Goal: Task Accomplishment & Management: Complete application form

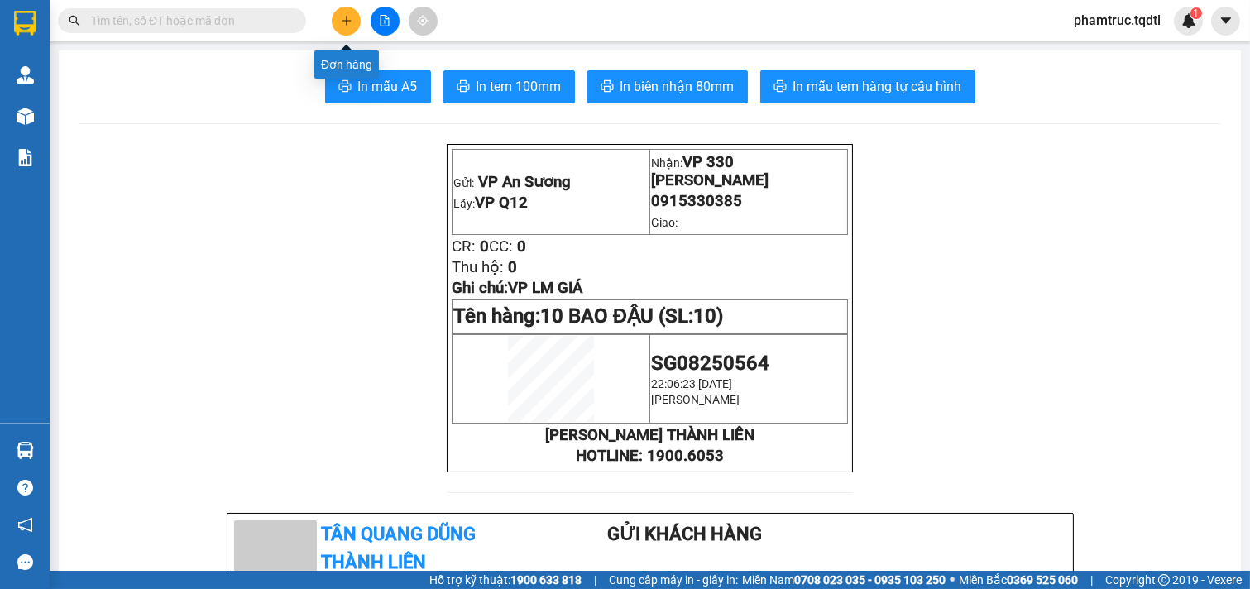
click at [356, 18] on button at bounding box center [346, 21] width 29 height 29
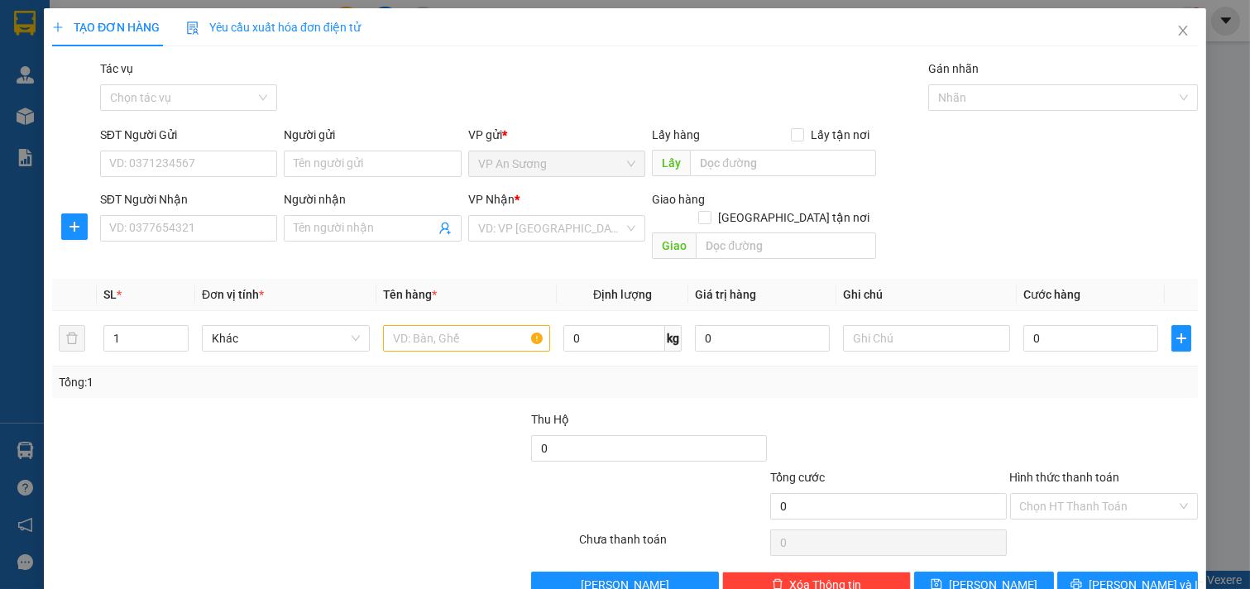
click at [161, 213] on div "SĐT Người Nhận" at bounding box center [189, 202] width 178 height 25
click at [157, 243] on div "SĐT Người Nhận VD: 0377654321" at bounding box center [189, 219] width 178 height 58
click at [165, 224] on input "SĐT Người Nhận" at bounding box center [189, 228] width 178 height 26
type input "0"
click at [191, 234] on input "SĐT Người Nhận" at bounding box center [189, 228] width 178 height 26
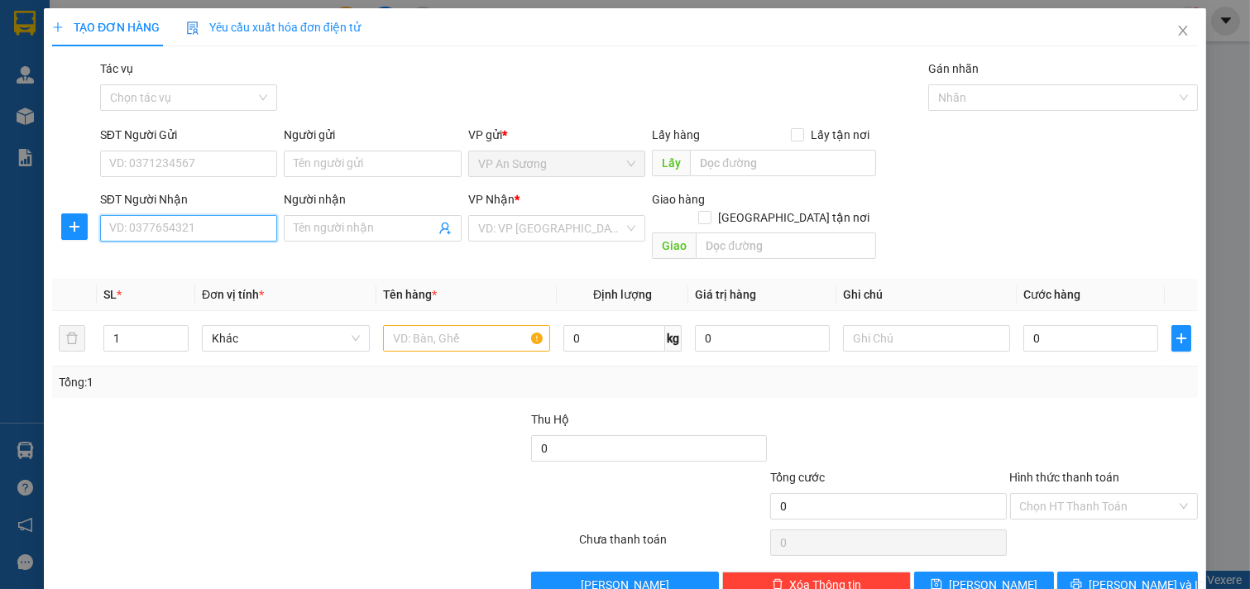
click at [191, 234] on input "SĐT Người Nhận" at bounding box center [189, 228] width 178 height 26
type input "0358399840"
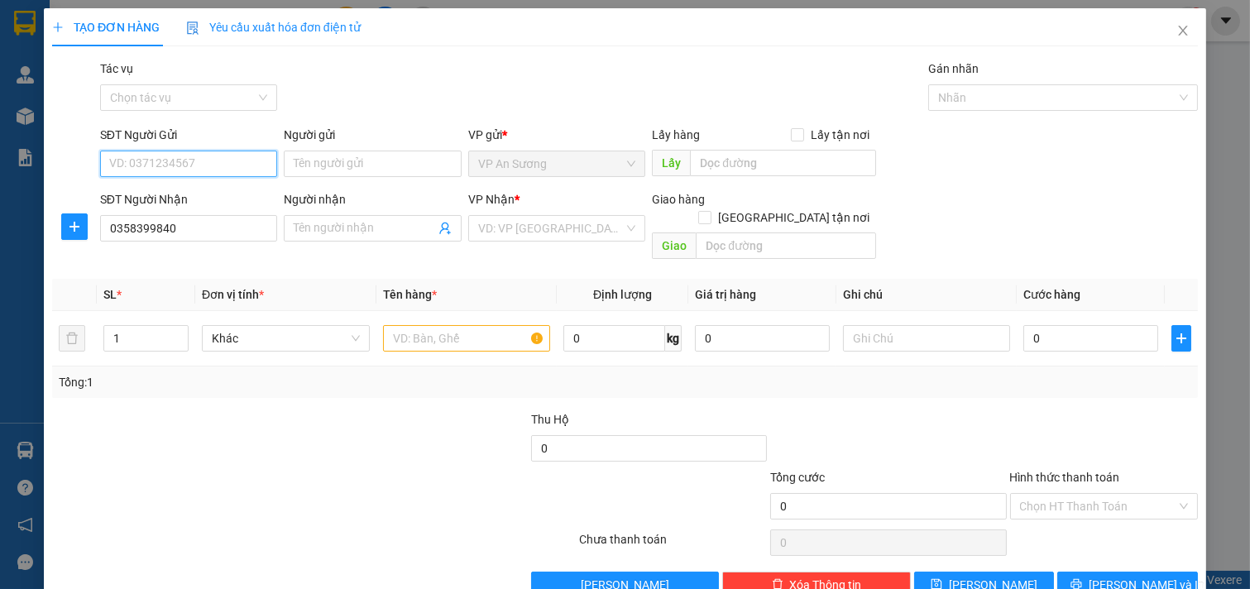
click at [228, 172] on input "SĐT Người Gửi" at bounding box center [189, 164] width 178 height 26
type input "0909123547"
click at [135, 329] on input "1" at bounding box center [146, 338] width 84 height 25
type input "10"
click at [416, 325] on input "text" at bounding box center [467, 338] width 168 height 26
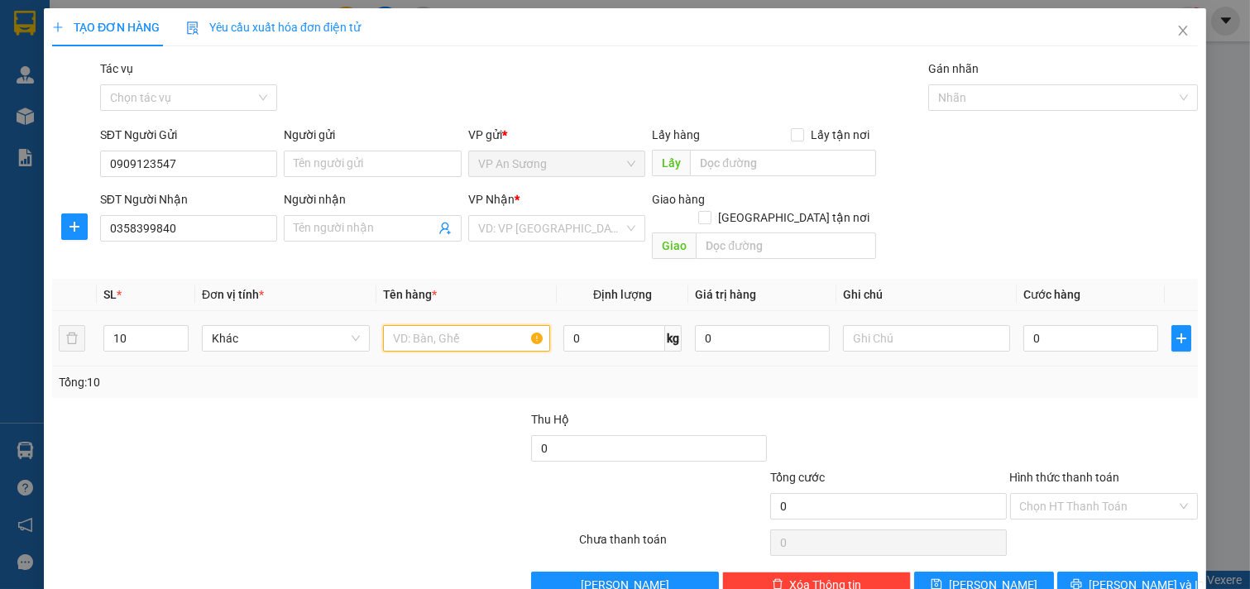
type input "4"
type input "10 Bịch Cam"
click at [1023, 325] on input "0" at bounding box center [1090, 338] width 135 height 26
click at [1030, 325] on input "0" at bounding box center [1090, 338] width 135 height 26
click at [1024, 332] on input "0" at bounding box center [1090, 338] width 135 height 26
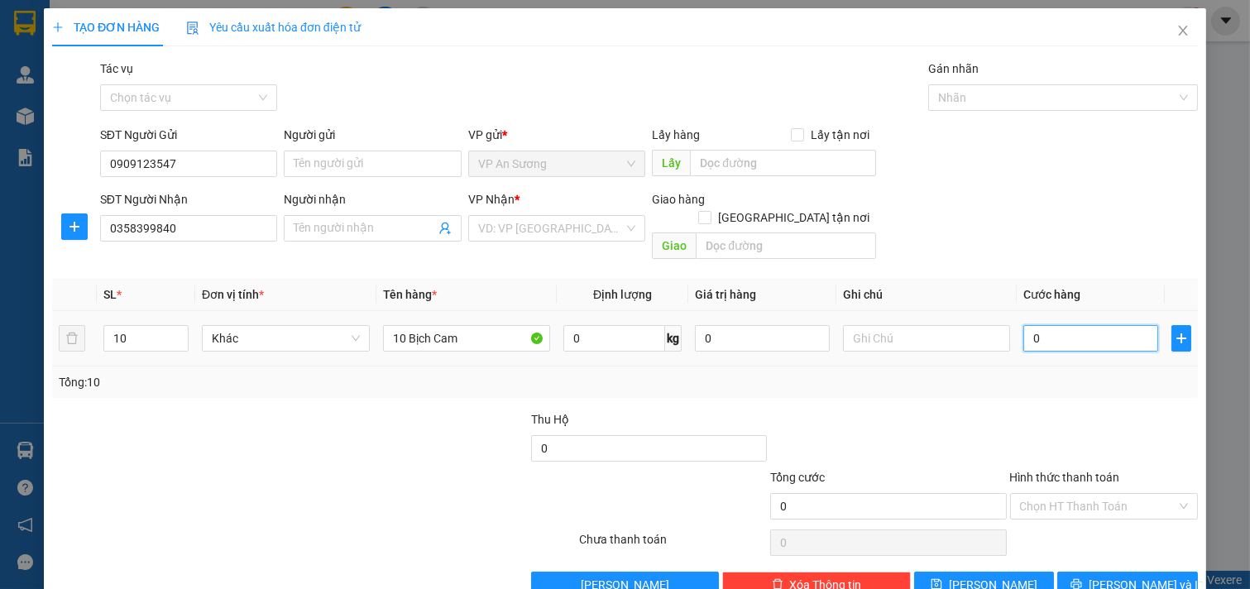
click at [1030, 325] on input "0" at bounding box center [1090, 338] width 135 height 26
type input "20"
type input "200"
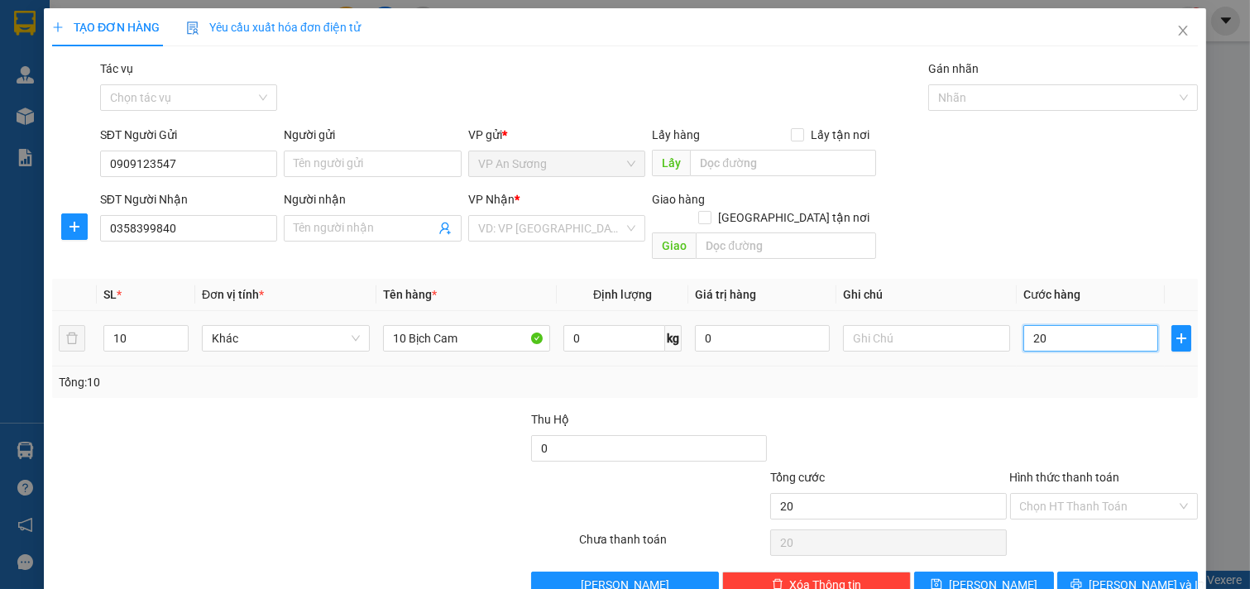
type input "200"
type input "2.000"
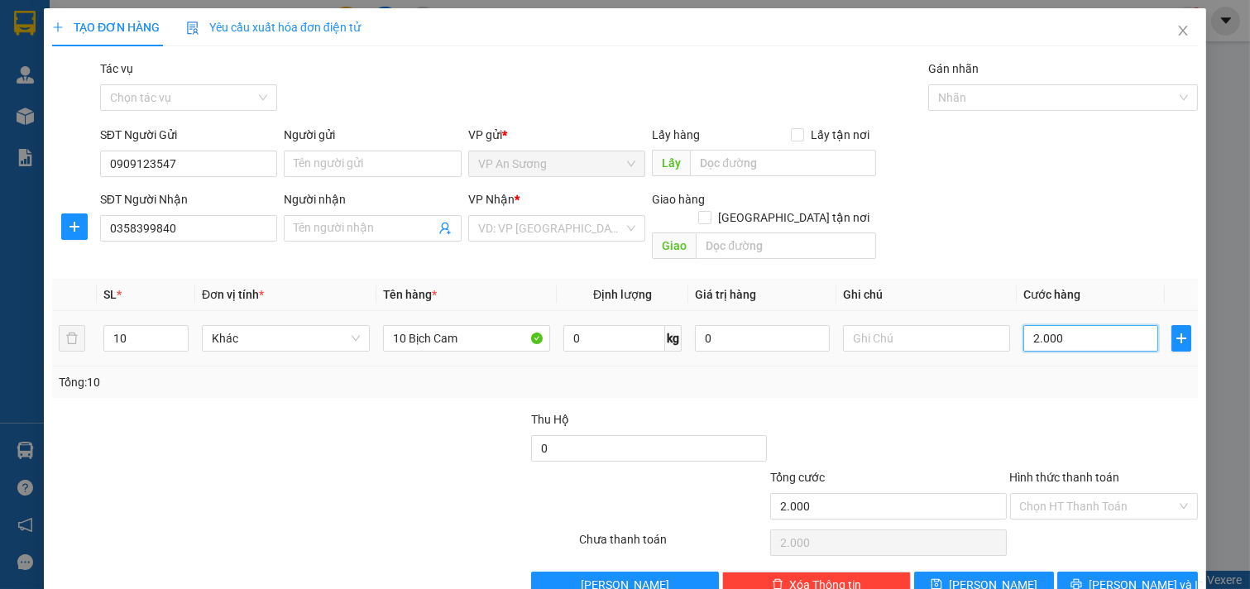
type input "20.000"
type input "200.000"
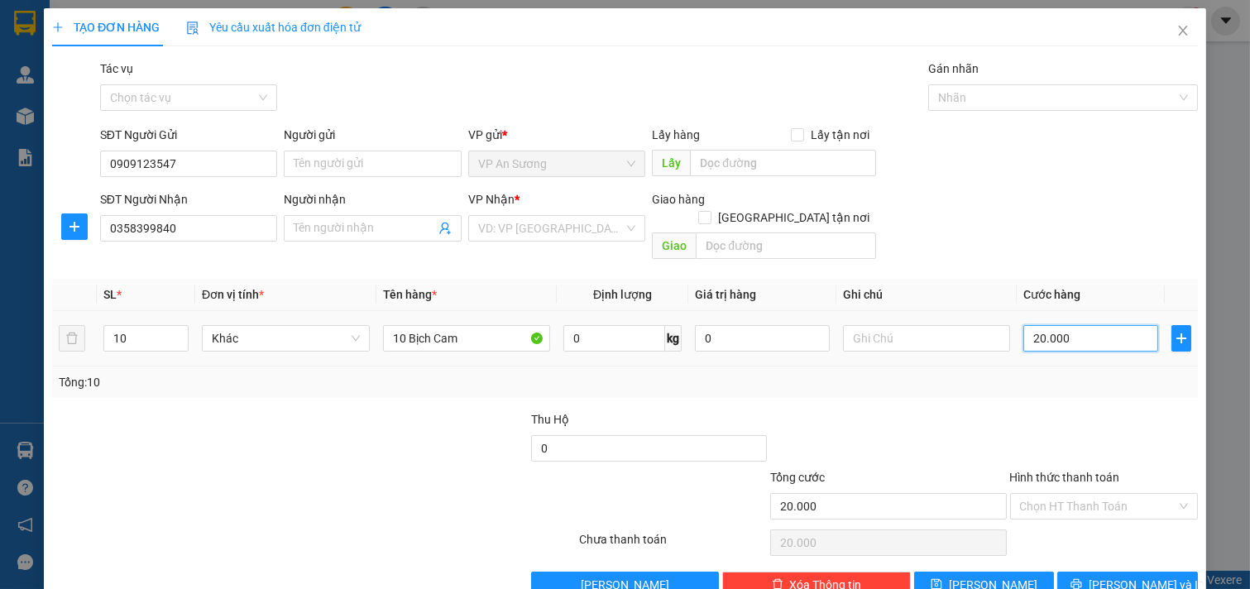
type input "200.000"
type input "2.000.000"
type input "200.000"
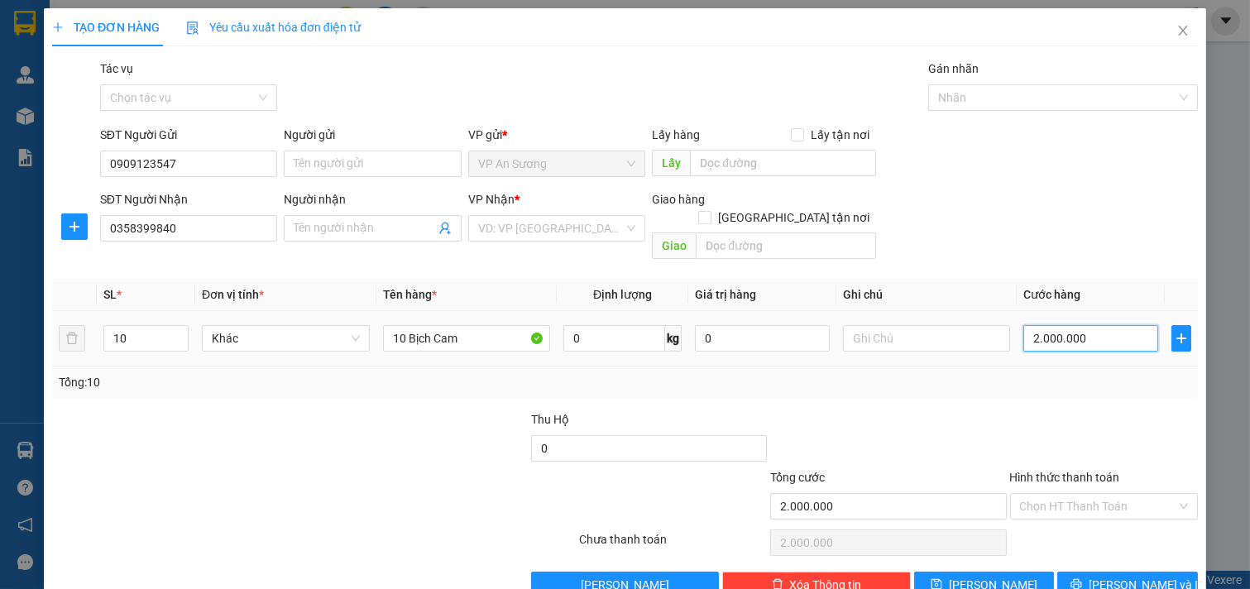
type input "200.000"
click at [575, 227] on input "search" at bounding box center [551, 228] width 146 height 25
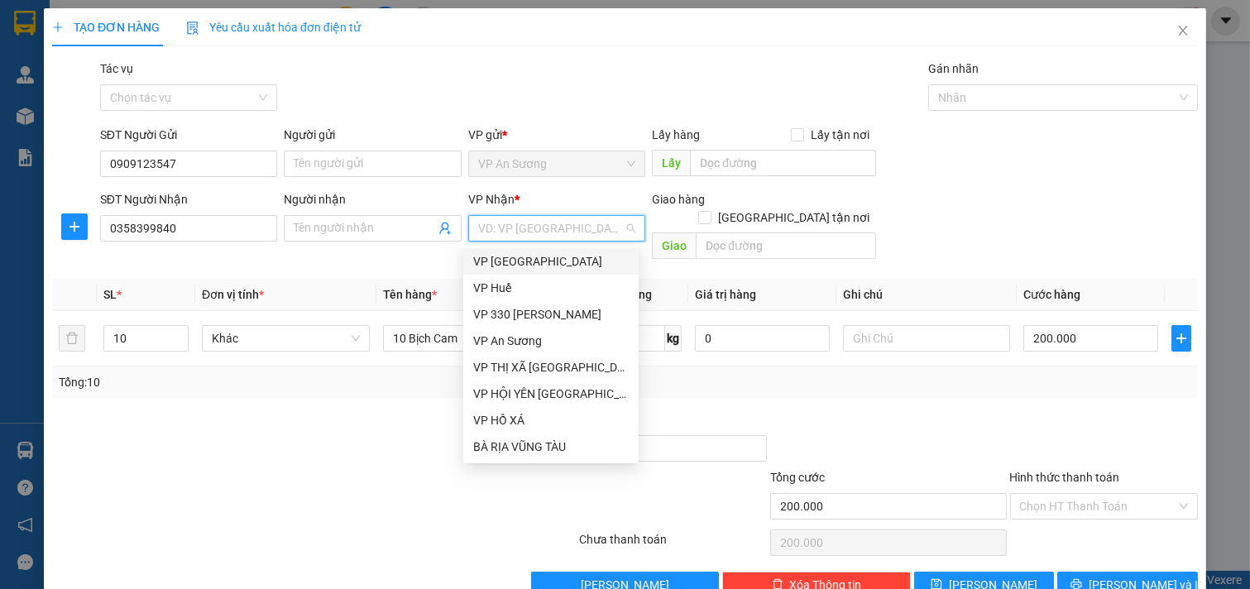
drag, startPoint x: 575, startPoint y: 259, endPoint x: 690, endPoint y: 232, distance: 118.1
click at [576, 259] on div "VP [GEOGRAPHIC_DATA]" at bounding box center [550, 261] width 155 height 18
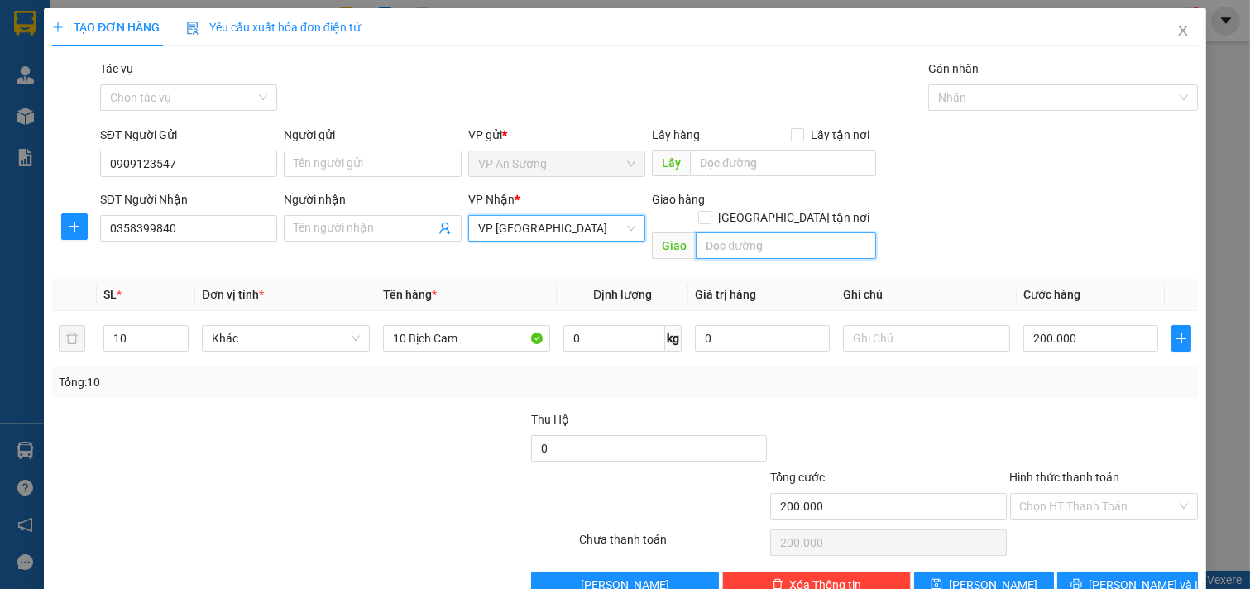
click at [743, 232] on input "text" at bounding box center [784, 245] width 179 height 26
type input "[PERSON_NAME]"
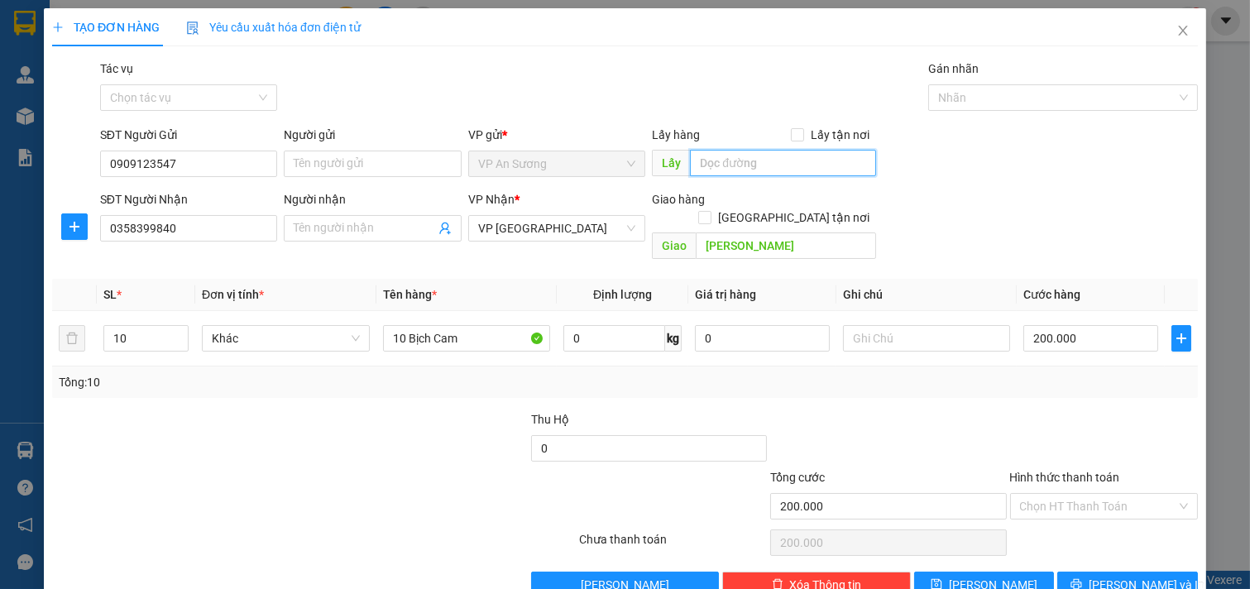
click at [762, 166] on input "text" at bounding box center [782, 163] width 185 height 26
type input "vp Q12"
click at [1126, 576] on span "[PERSON_NAME] và In" at bounding box center [1146, 585] width 116 height 18
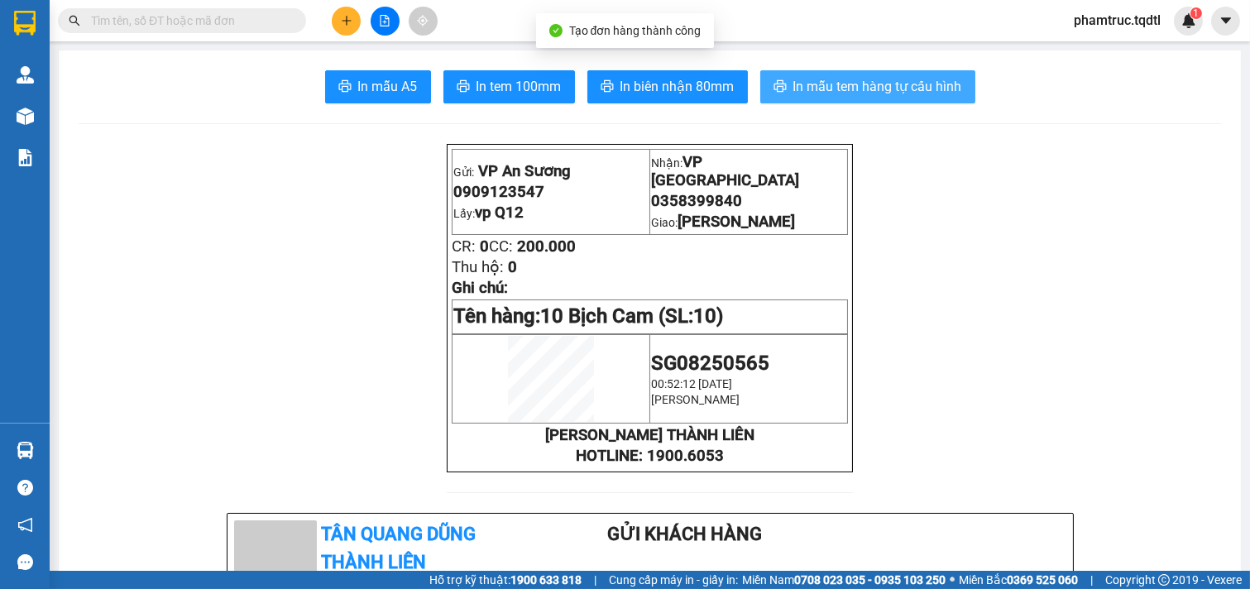
click at [799, 88] on span "In mẫu tem hàng tự cấu hình" at bounding box center [877, 86] width 169 height 21
